Goal: Find specific page/section: Find specific page/section

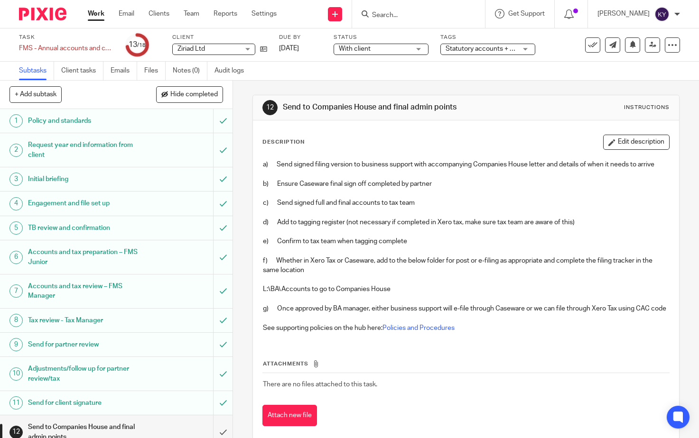
scroll to position [192, 0]
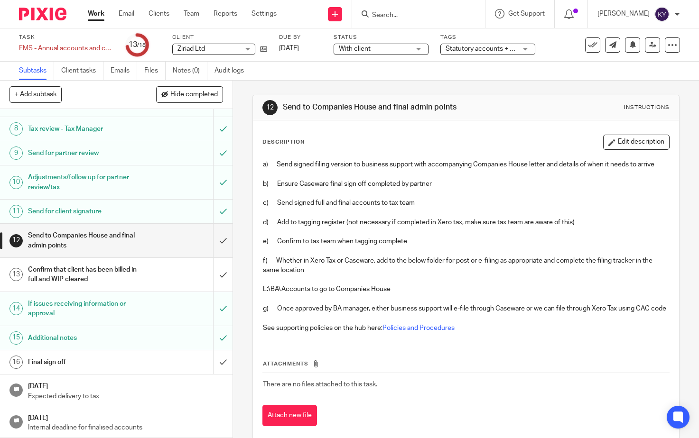
click at [432, 9] on form at bounding box center [421, 14] width 101 height 12
click at [418, 16] on input "Search" at bounding box center [413, 15] width 85 height 9
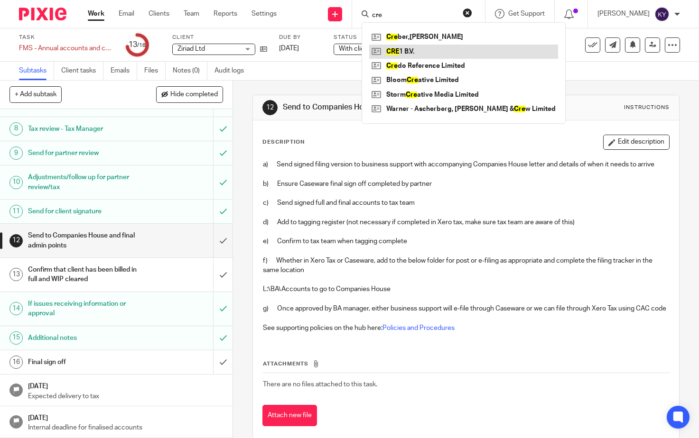
type input "cre"
click at [434, 53] on link at bounding box center [463, 52] width 189 height 14
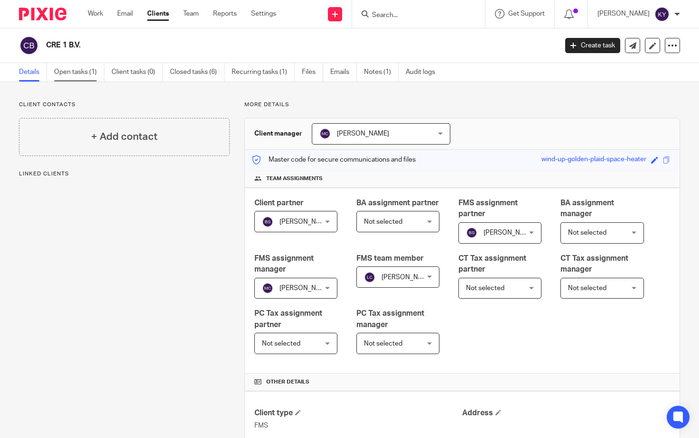
click at [68, 74] on link "Open tasks (1)" at bounding box center [79, 72] width 50 height 18
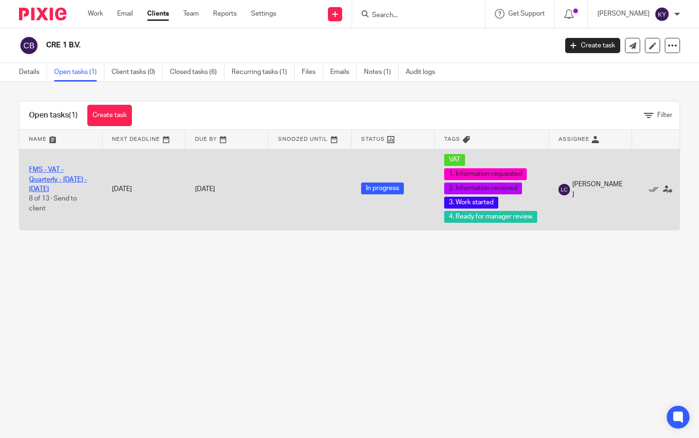
click at [43, 180] on link "FMS - VAT - Quarterly - [DATE] - [DATE]" at bounding box center [58, 179] width 58 height 26
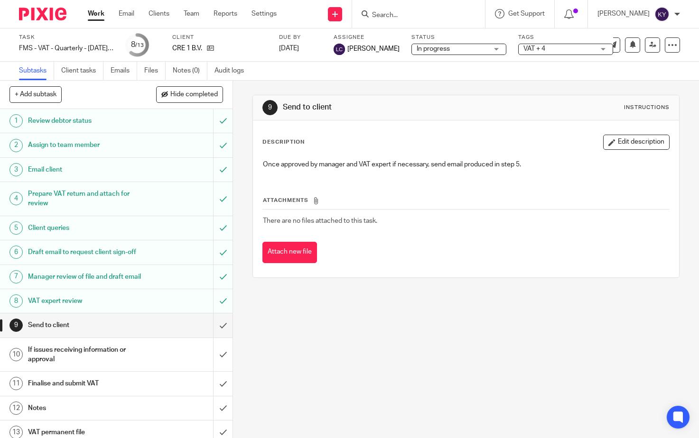
scroll to position [17, 0]
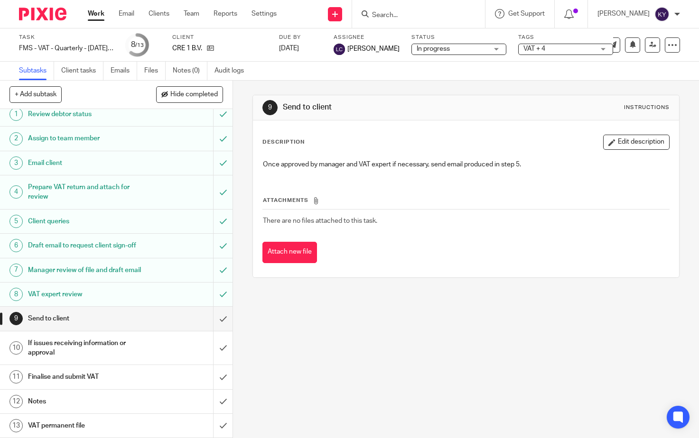
click at [461, 352] on div "9 Send to client Instructions Description Edit description Once approved by man…" at bounding box center [466, 260] width 466 height 358
